Goal: Information Seeking & Learning: Learn about a topic

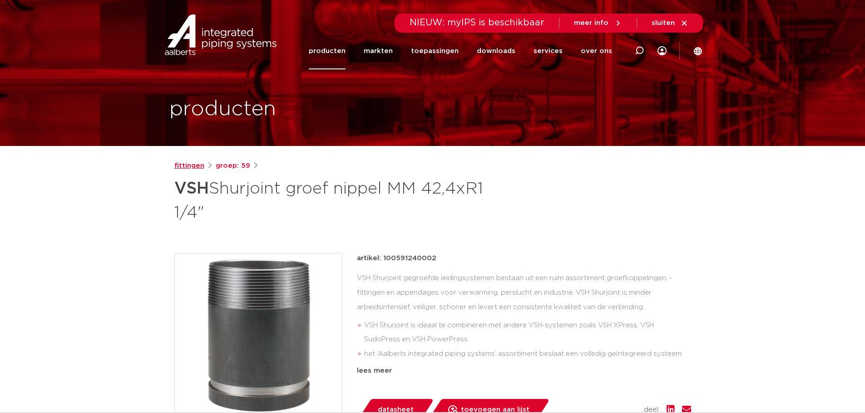
click at [190, 166] on link "fittingen" at bounding box center [189, 166] width 30 height 11
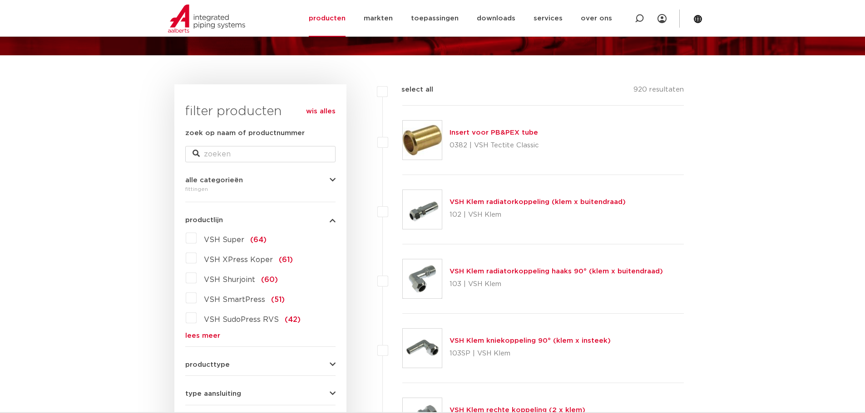
scroll to position [182, 0]
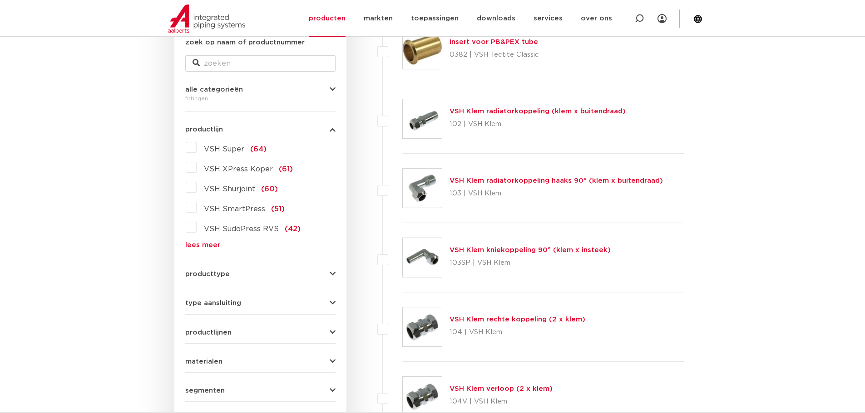
click at [197, 246] on link "lees meer" at bounding box center [260, 245] width 150 height 7
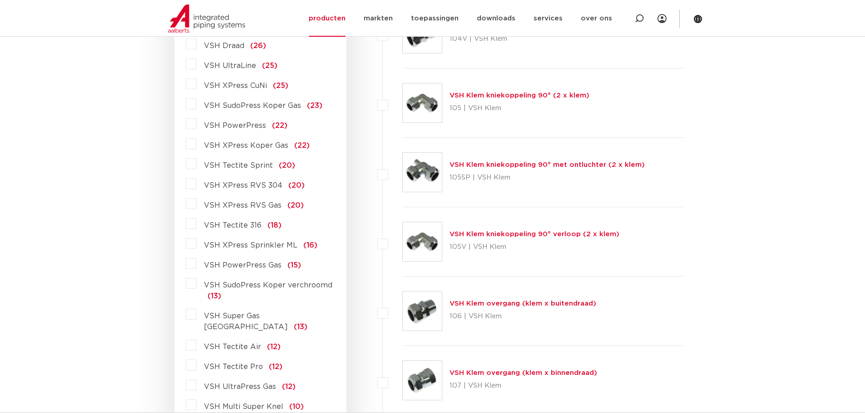
scroll to position [0, 0]
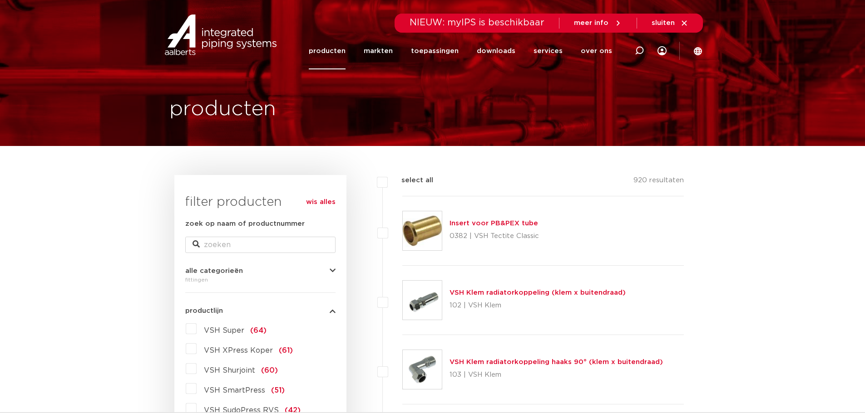
click at [345, 52] on link "producten" at bounding box center [327, 51] width 37 height 37
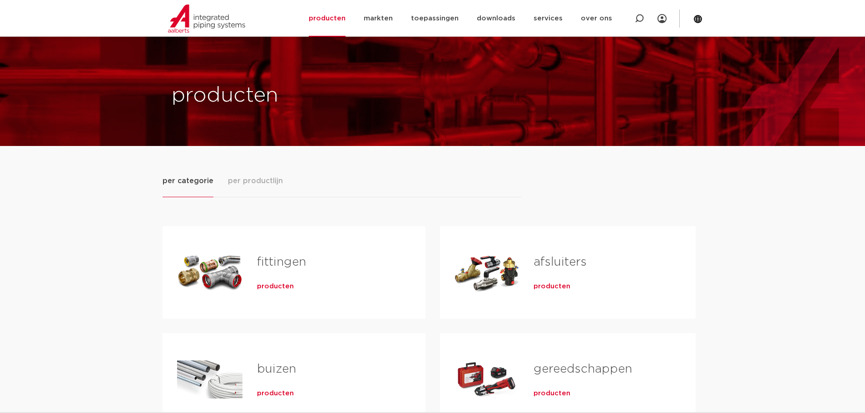
scroll to position [182, 0]
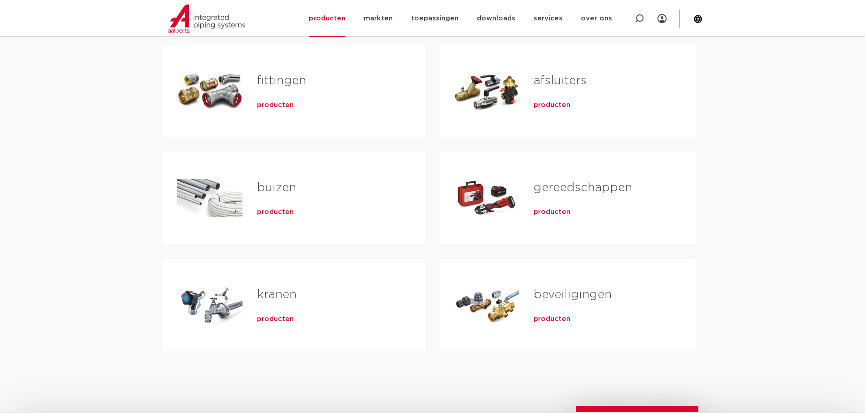
click at [213, 75] on div "Tabs. Open items met enter of spatie, sluit af met escape en navigeer met de pi…" at bounding box center [209, 91] width 65 height 64
click at [281, 106] on span "producten" at bounding box center [275, 105] width 37 height 9
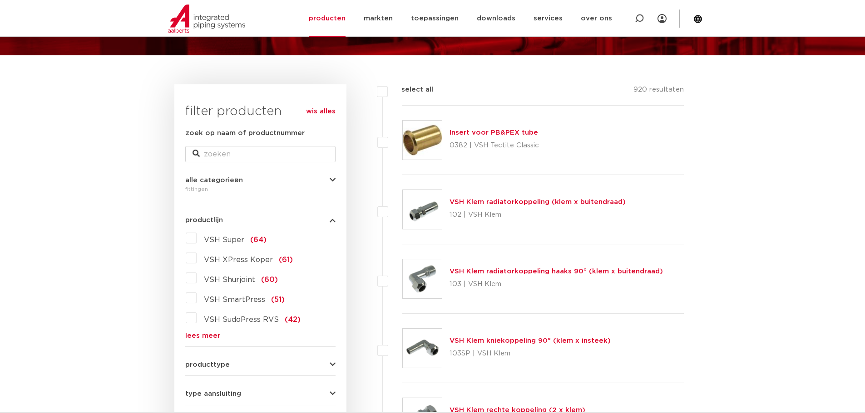
scroll to position [182, 0]
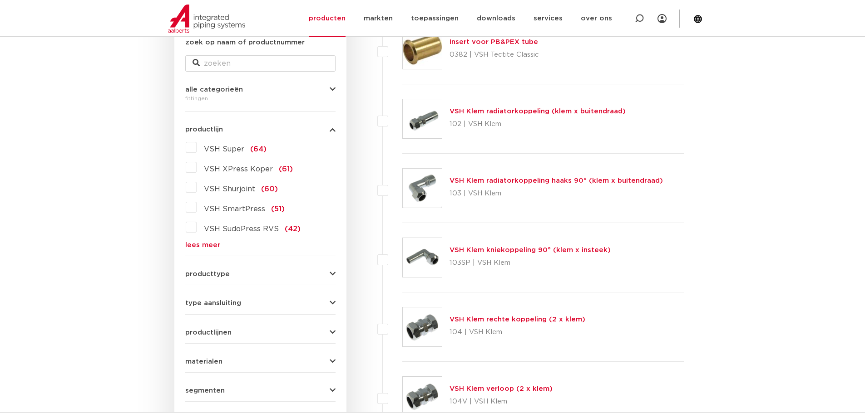
click at [227, 148] on span "VSH Super" at bounding box center [224, 149] width 40 height 7
click at [0, 0] on input "VSH Super (64)" at bounding box center [0, 0] width 0 height 0
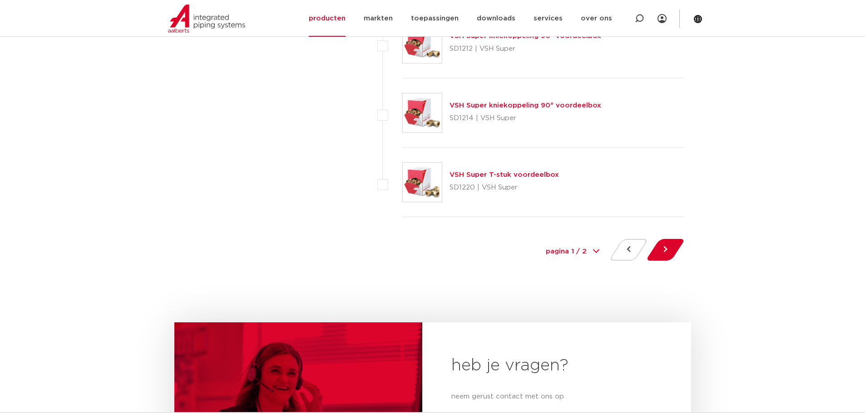
scroll to position [4168, 0]
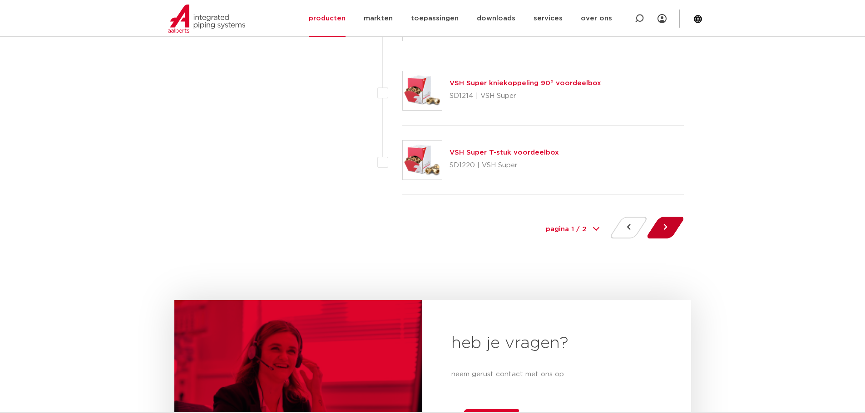
click at [669, 224] on button at bounding box center [665, 228] width 26 height 22
